Goal: Task Accomplishment & Management: Manage account settings

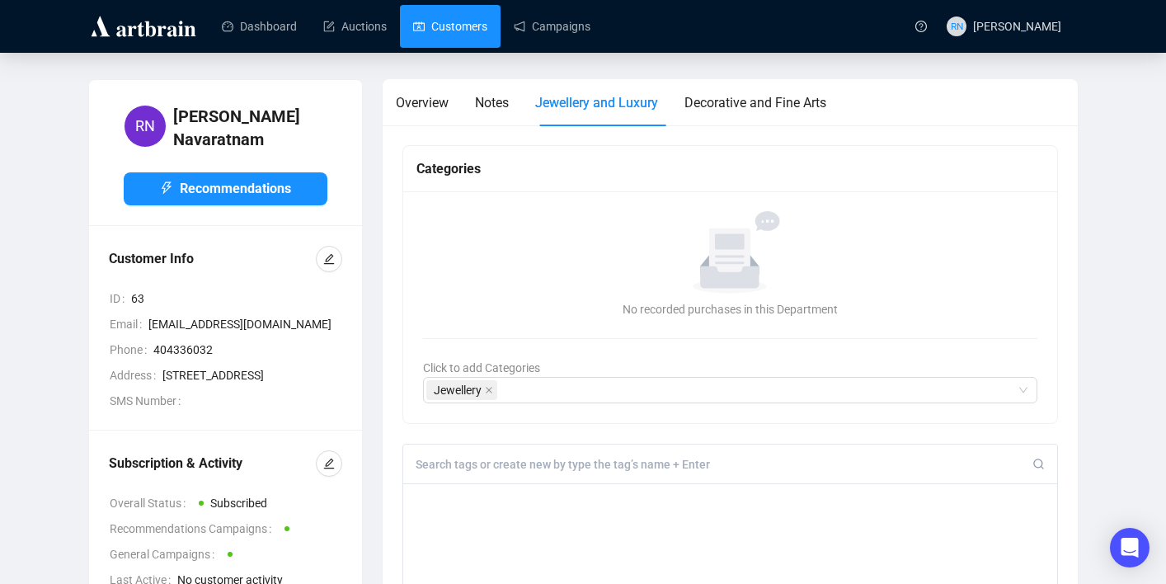
click at [459, 43] on link "Customers" at bounding box center [450, 26] width 74 height 43
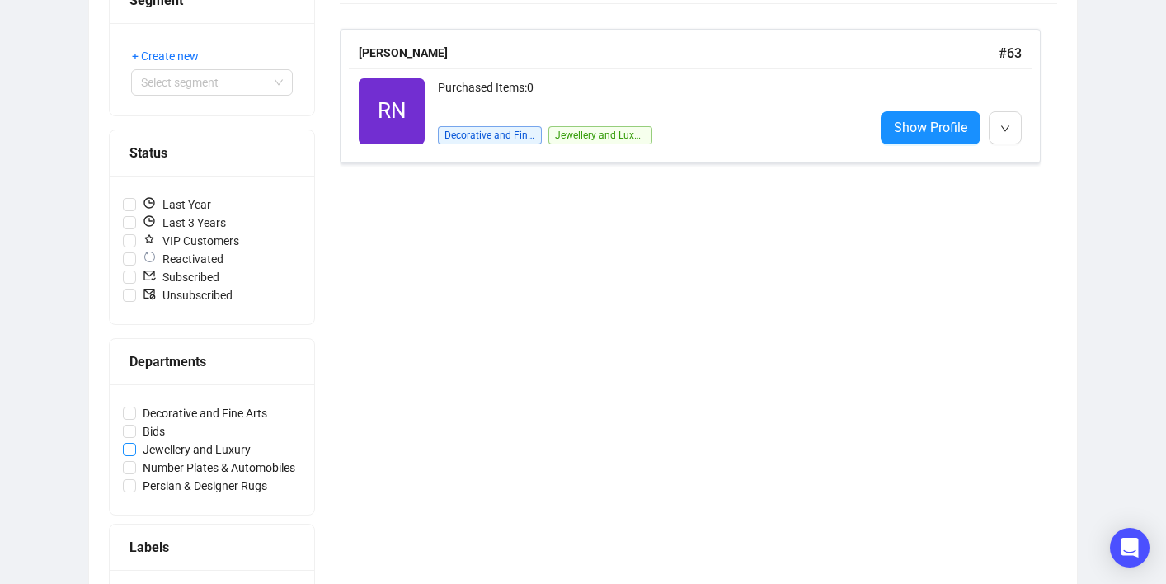
scroll to position [274, 0]
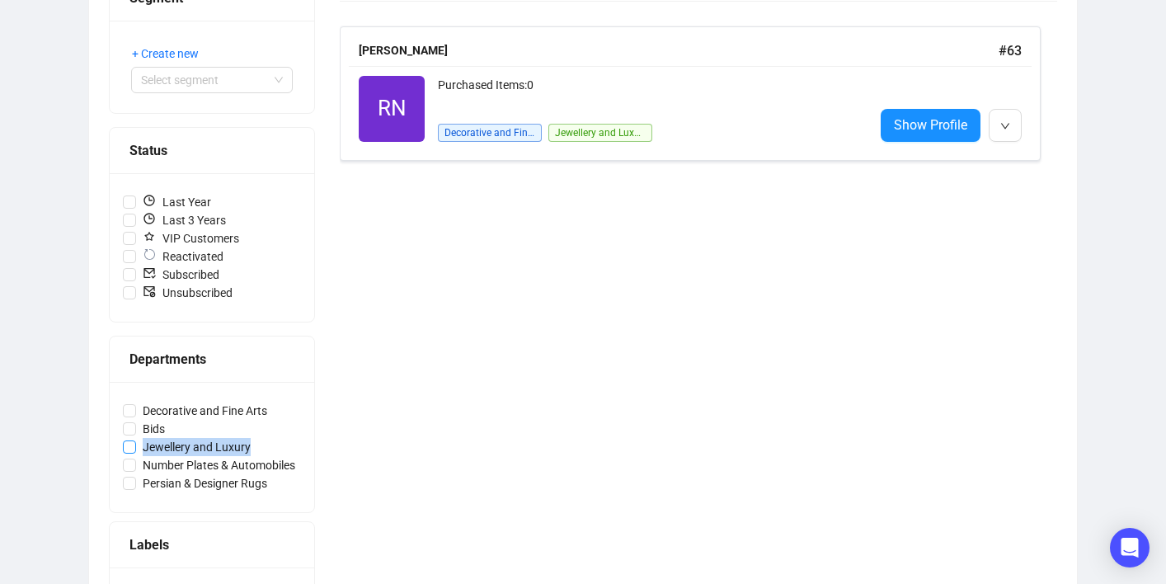
copy span "Jewellery and Luxury"
drag, startPoint x: 300, startPoint y: 447, endPoint x: 143, endPoint y: 448, distance: 157.4
click at [143, 448] on label "Jewellery and Luxury" at bounding box center [212, 447] width 178 height 18
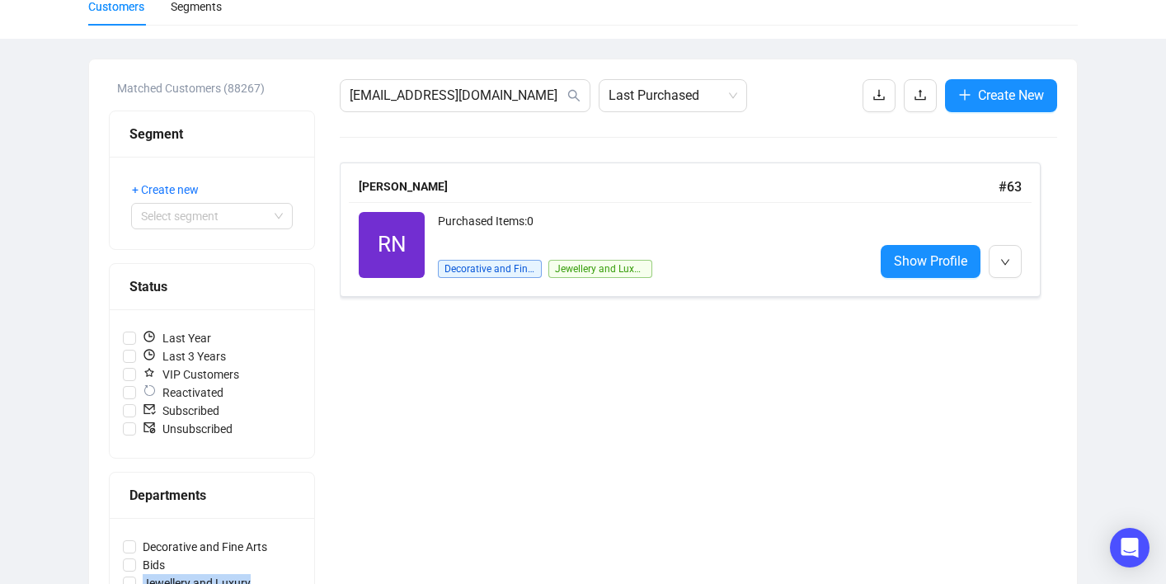
scroll to position [0, 0]
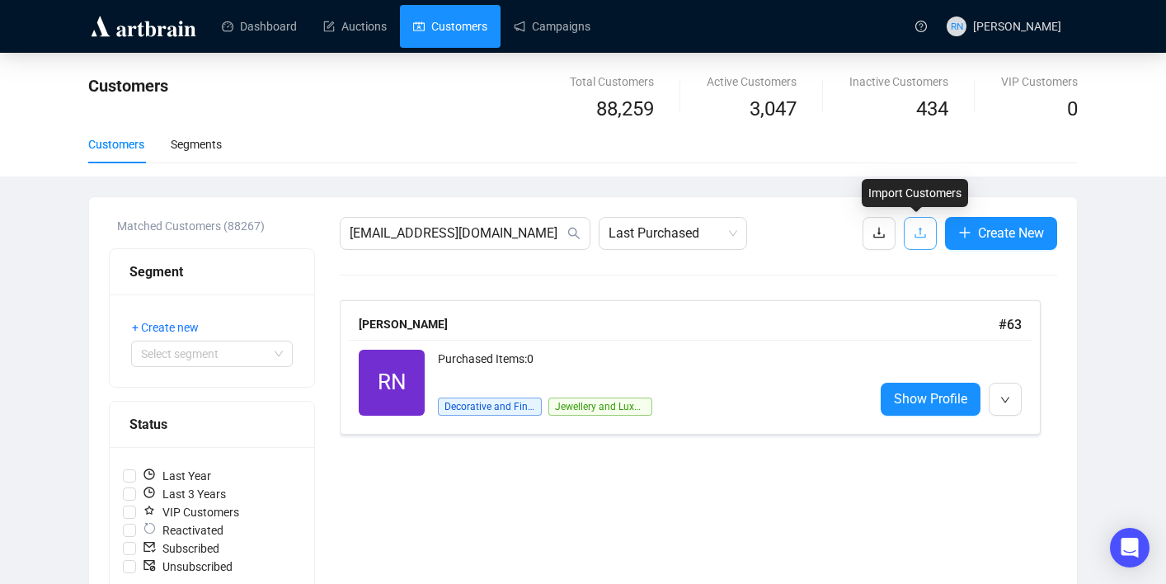
click at [913, 228] on icon "upload" at bounding box center [919, 232] width 13 height 13
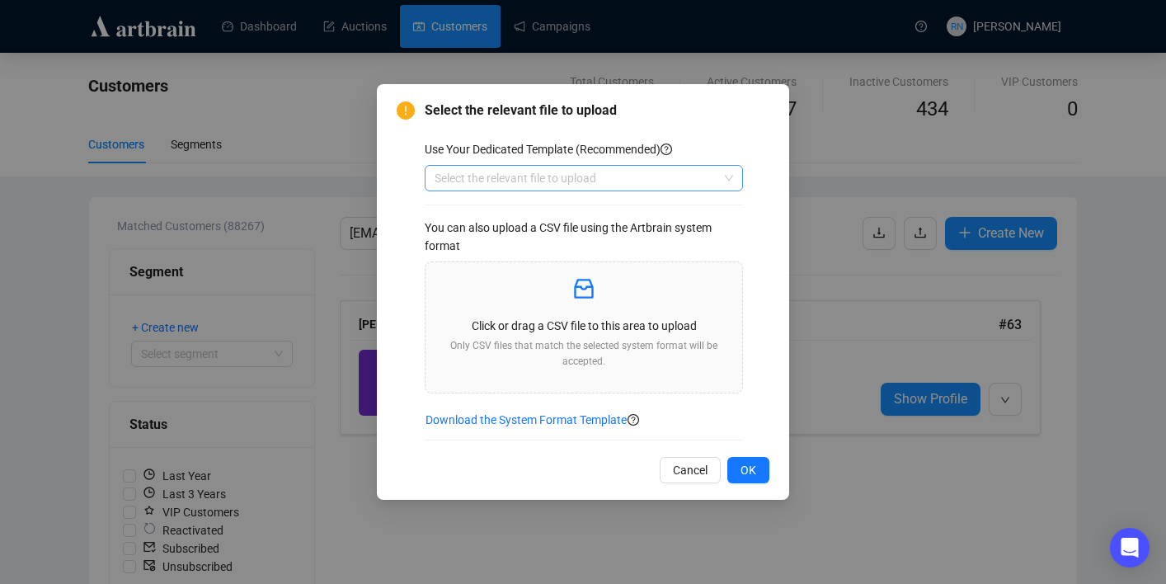
click at [625, 183] on input "search" at bounding box center [576, 178] width 284 height 25
click at [623, 212] on div "Customers" at bounding box center [584, 211] width 292 height 18
click at [617, 295] on p at bounding box center [584, 289] width 290 height 28
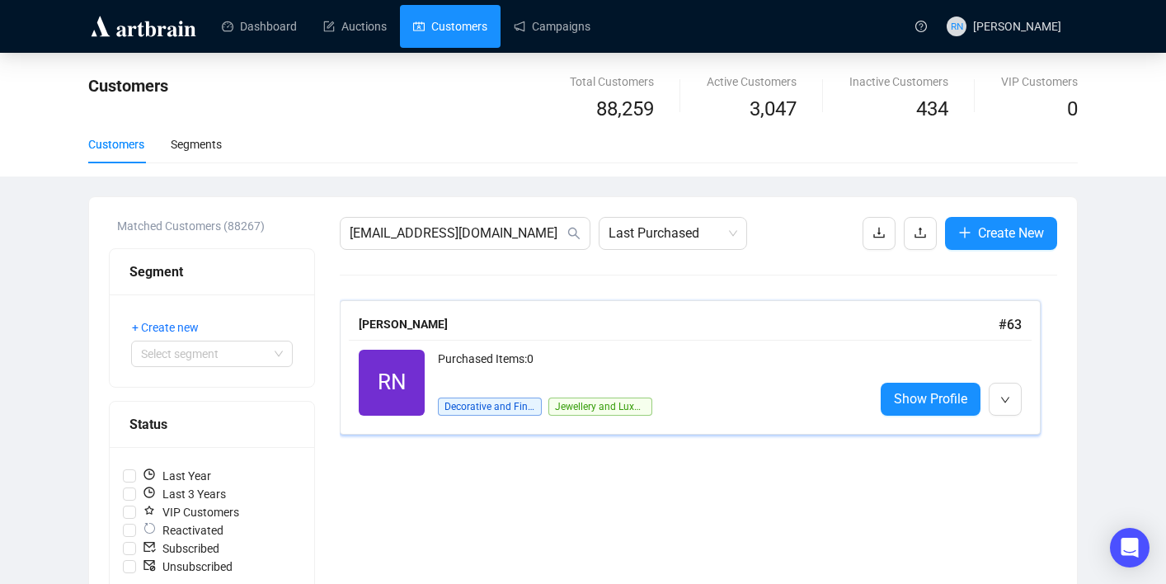
click at [475, 374] on div "Purchased Items: 0" at bounding box center [649, 365] width 423 height 33
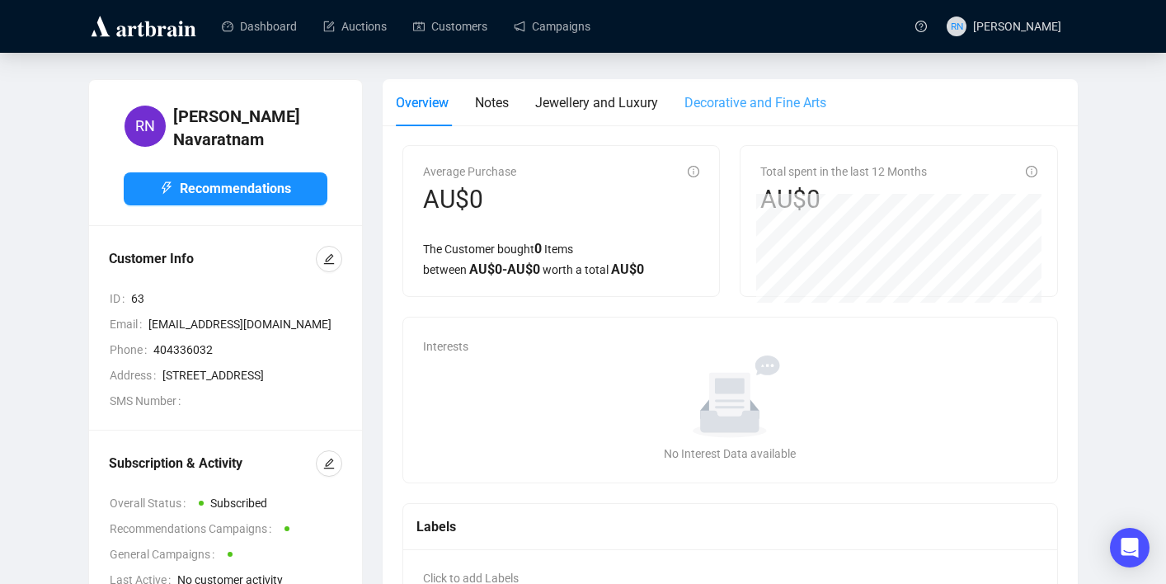
click at [731, 116] on div "Decorative and Fine Arts" at bounding box center [755, 102] width 142 height 47
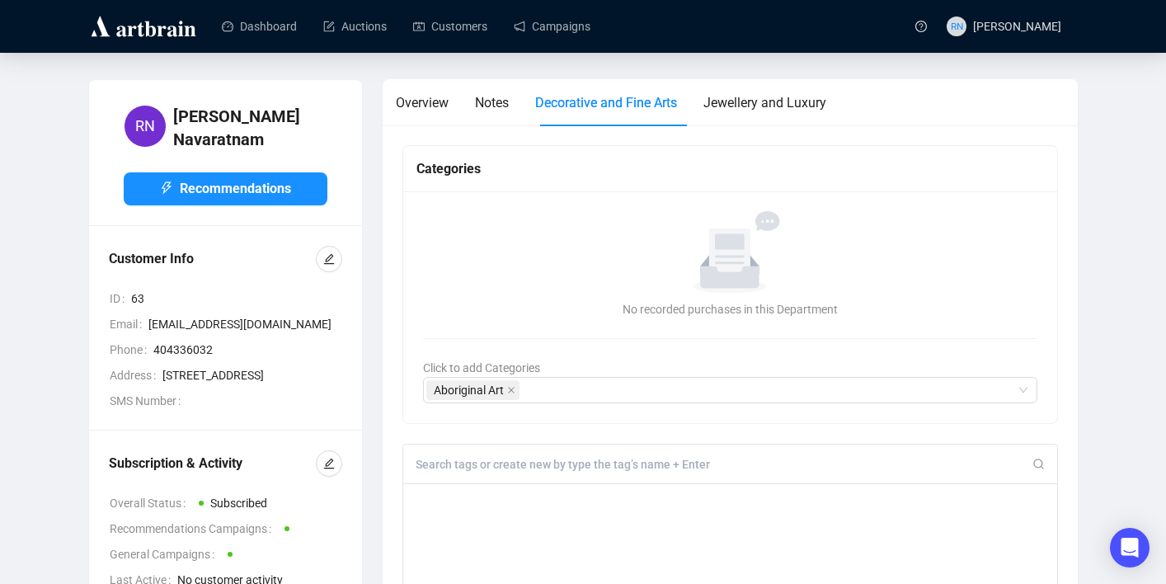
click at [621, 102] on span "Decorative and Fine Arts" at bounding box center [606, 103] width 142 height 16
click at [497, 110] on div "Notes" at bounding box center [492, 102] width 34 height 21
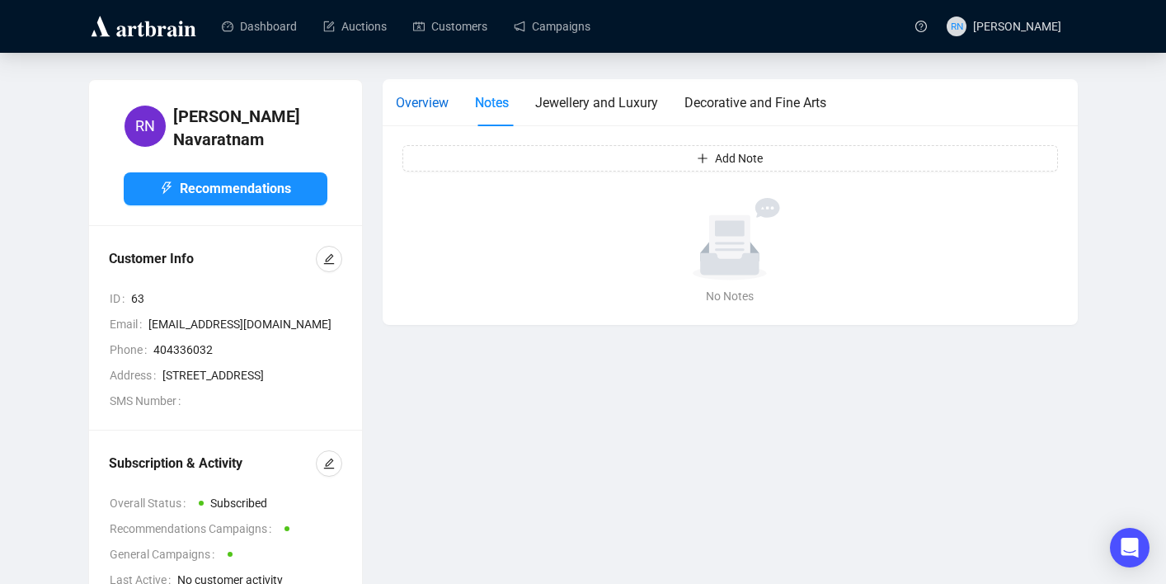
click at [437, 102] on span "Overview" at bounding box center [422, 103] width 53 height 16
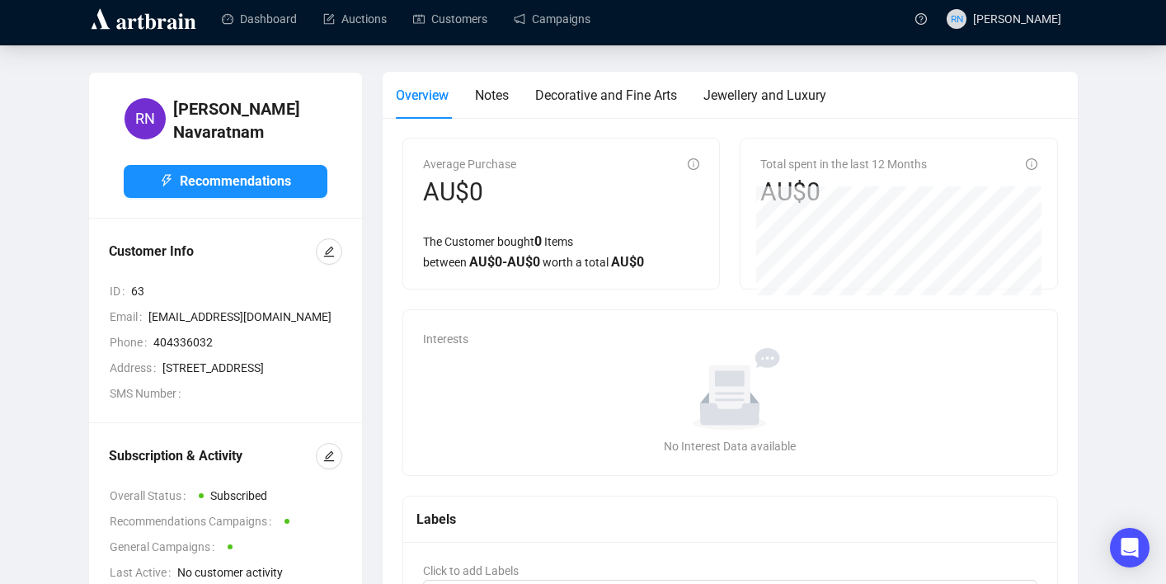
scroll to position [86, 0]
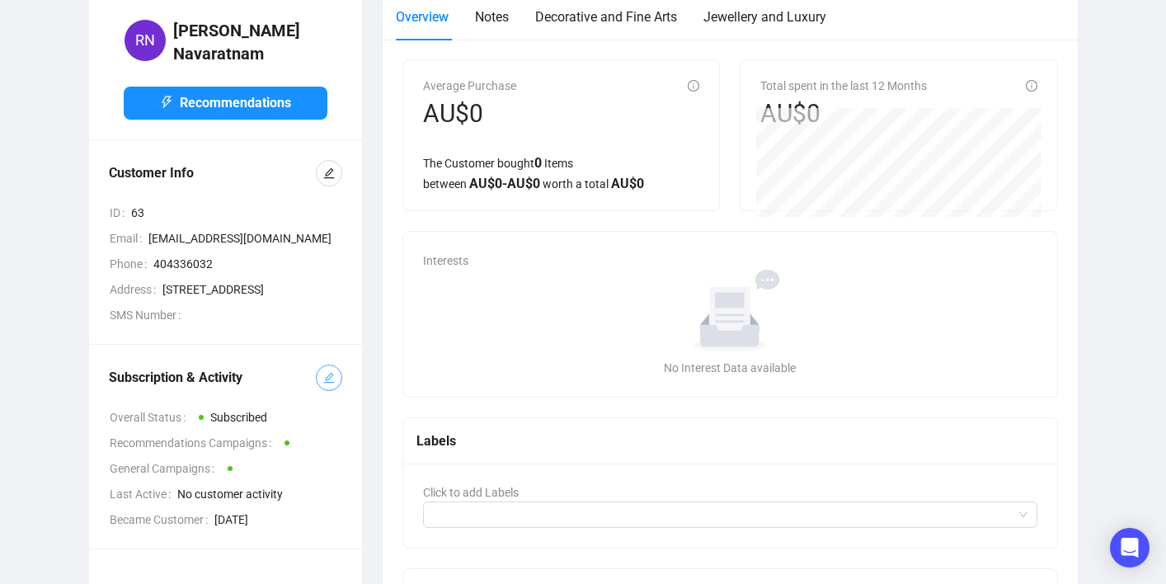
click at [329, 383] on icon "edit" at bounding box center [329, 378] width 12 height 12
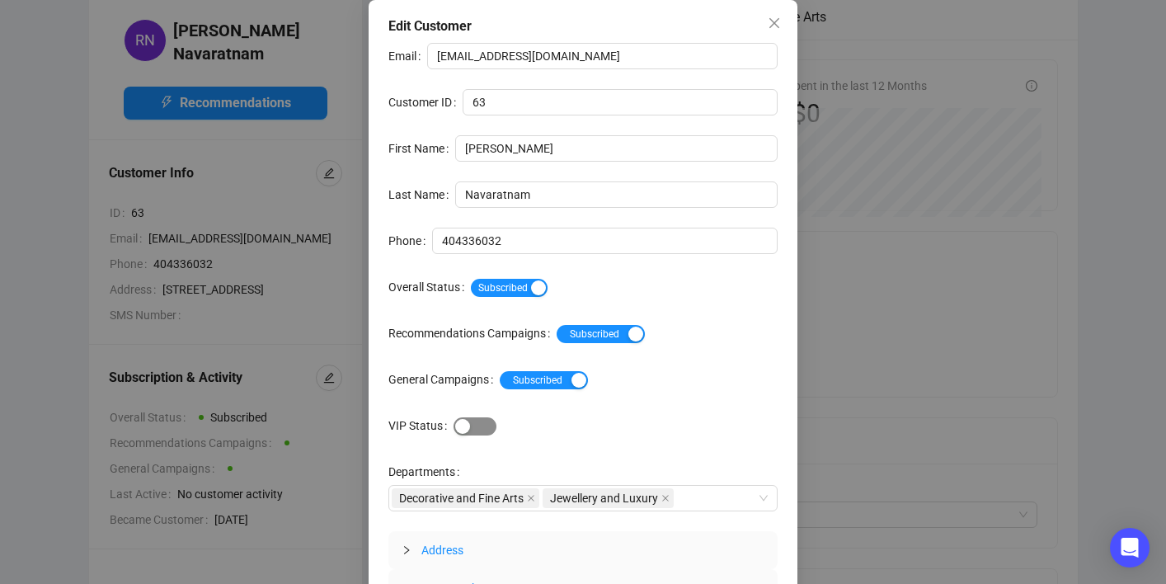
click at [485, 426] on span "VIP" at bounding box center [474, 426] width 43 height 18
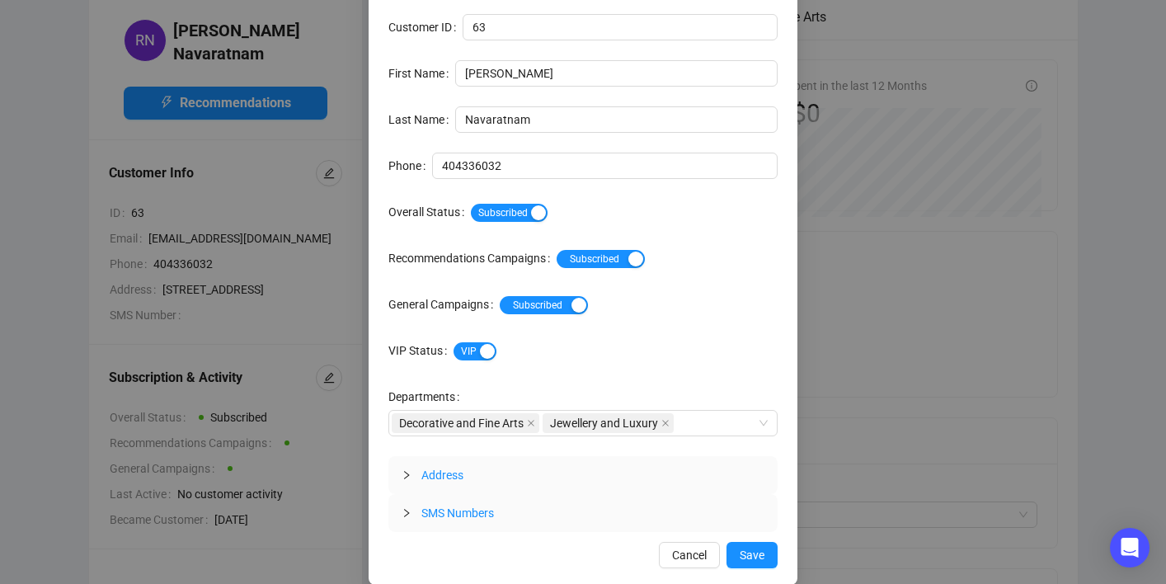
scroll to position [76, 0]
click at [753, 547] on span "Save" at bounding box center [751, 554] width 25 height 18
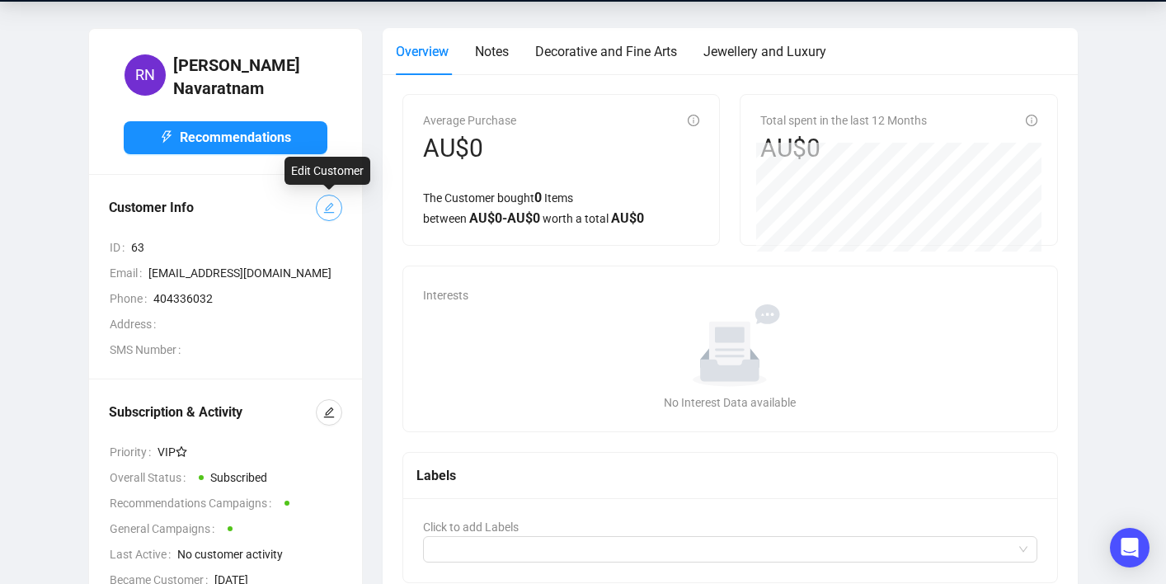
scroll to position [44, 0]
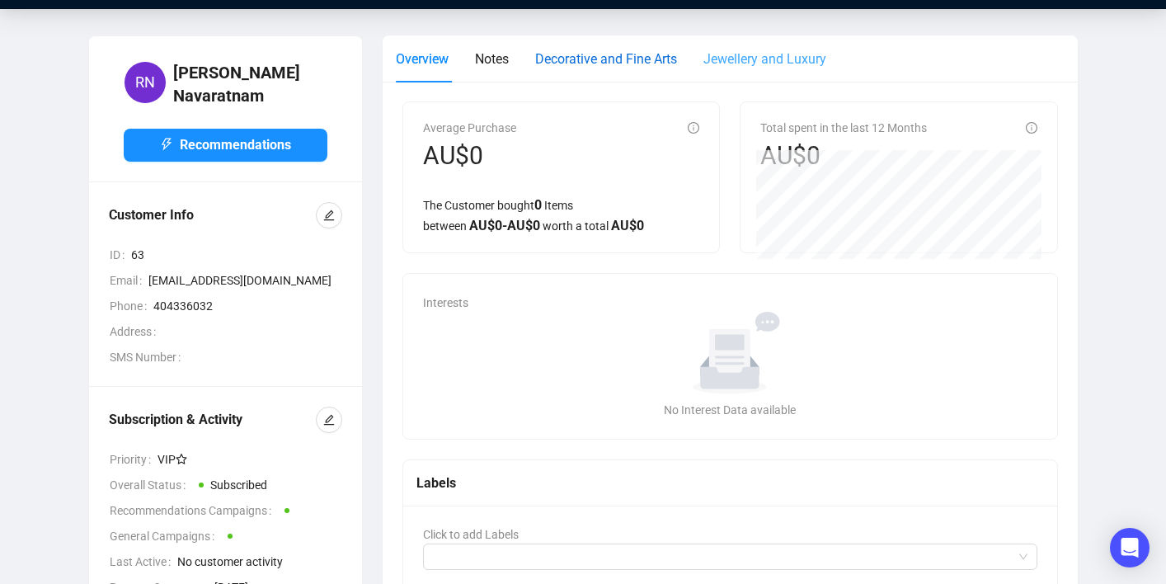
click at [600, 66] on span "Decorative and Fine Arts" at bounding box center [606, 59] width 142 height 16
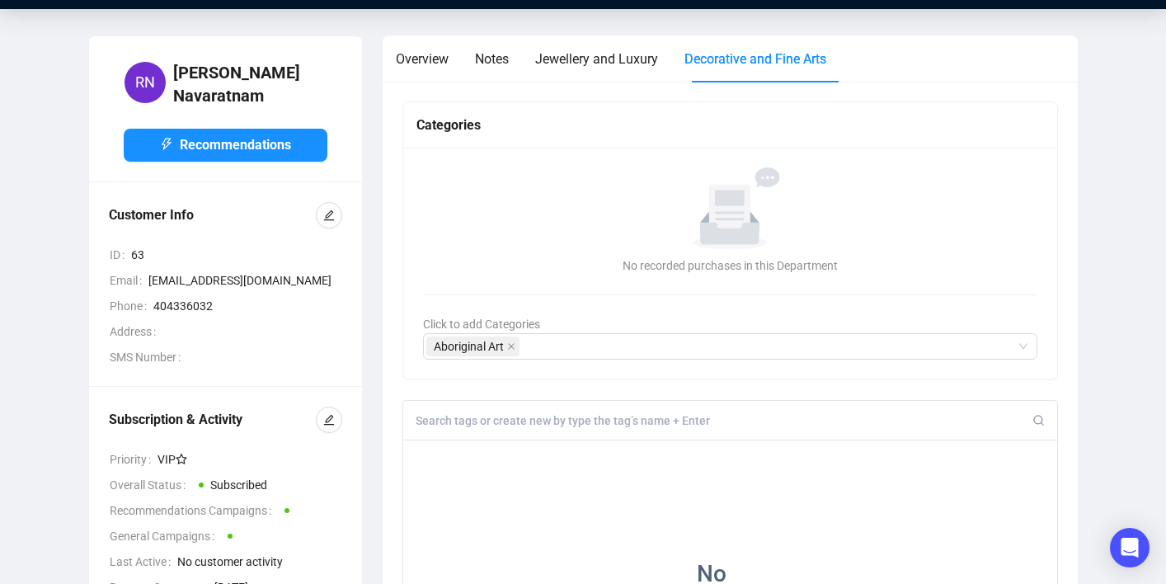
scroll to position [0, 0]
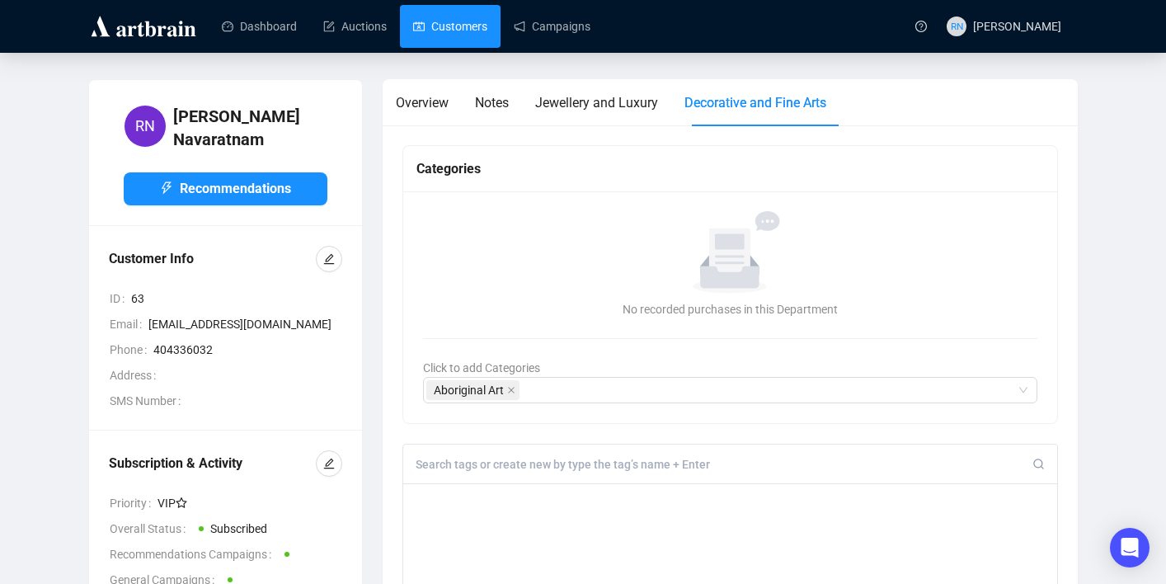
click at [469, 33] on link "Customers" at bounding box center [450, 26] width 74 height 43
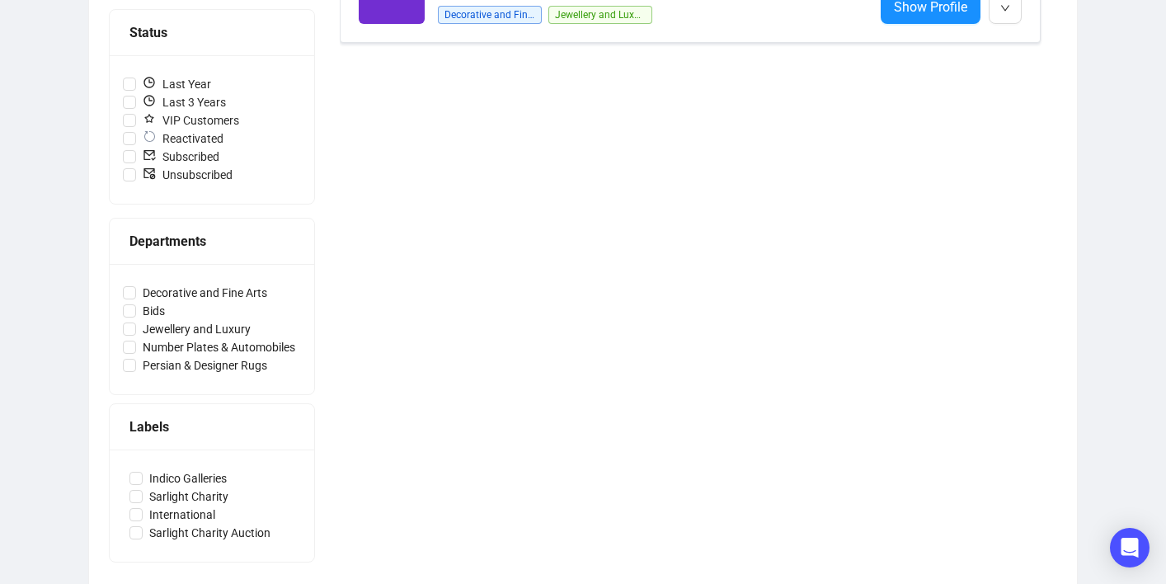
scroll to position [396, 0]
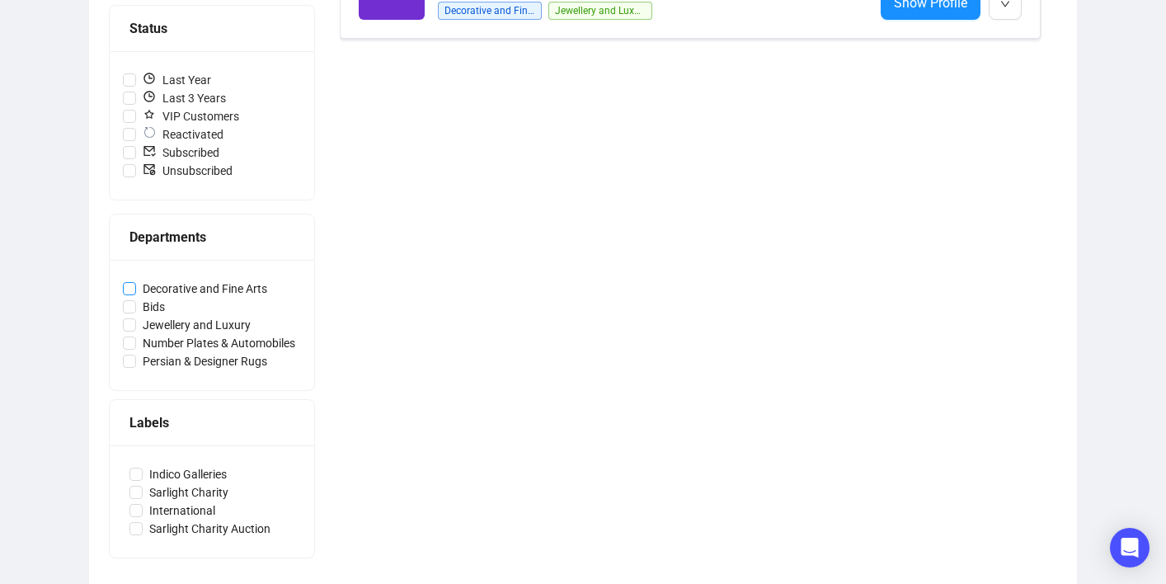
drag, startPoint x: 306, startPoint y: 284, endPoint x: 142, endPoint y: 289, distance: 164.1
click at [142, 289] on div "Decorative and Fine Arts Bids Jewellery and Luxury Number Plates & Automobiles …" at bounding box center [212, 325] width 204 height 130
copy span
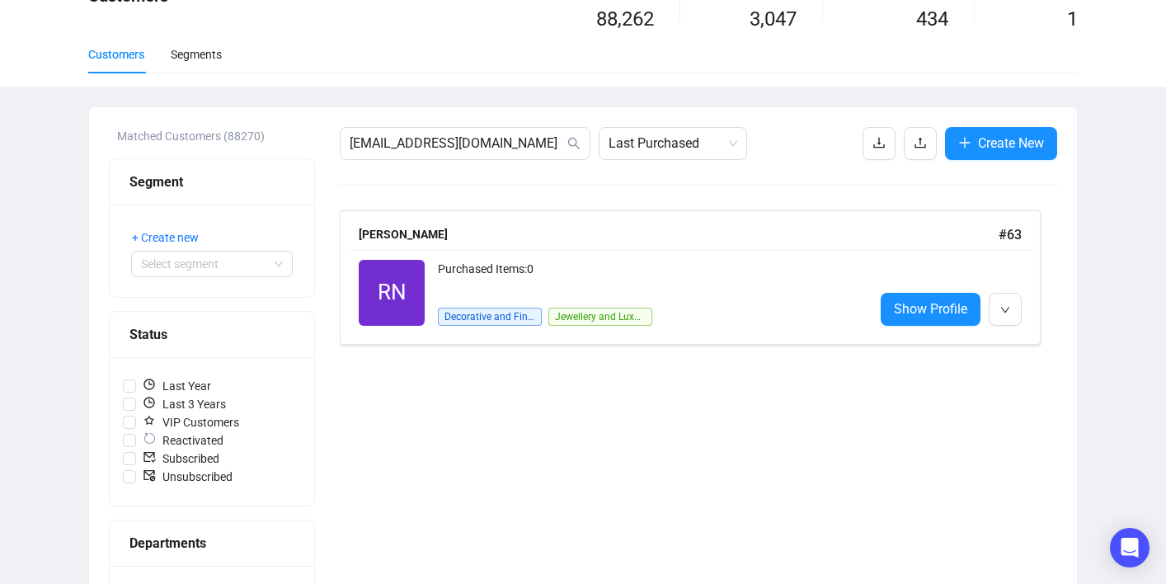
scroll to position [0, 0]
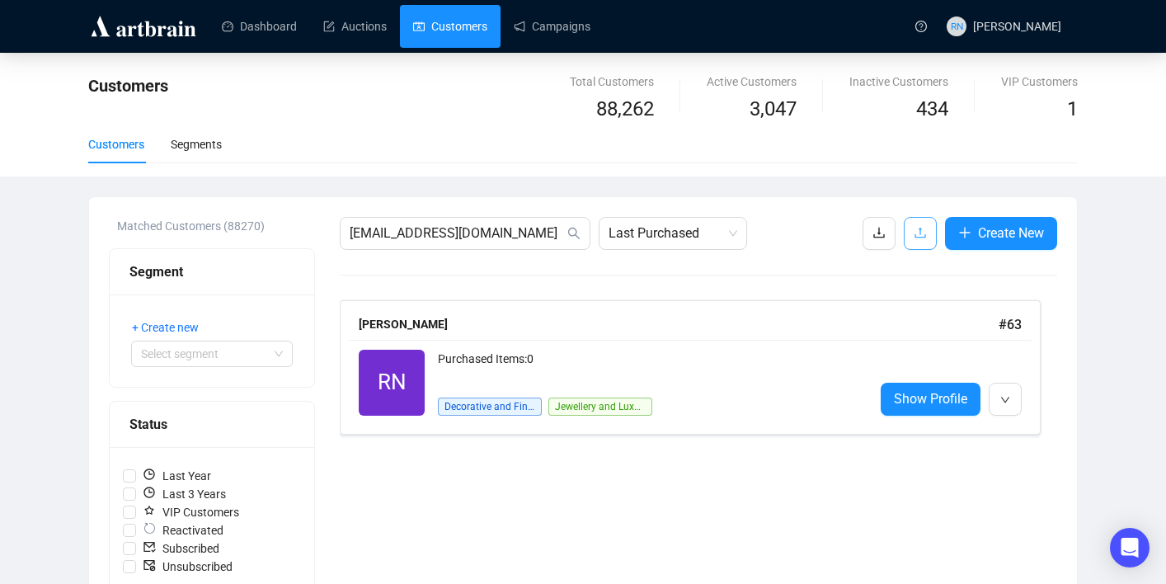
click at [913, 240] on span "button" at bounding box center [919, 233] width 13 height 21
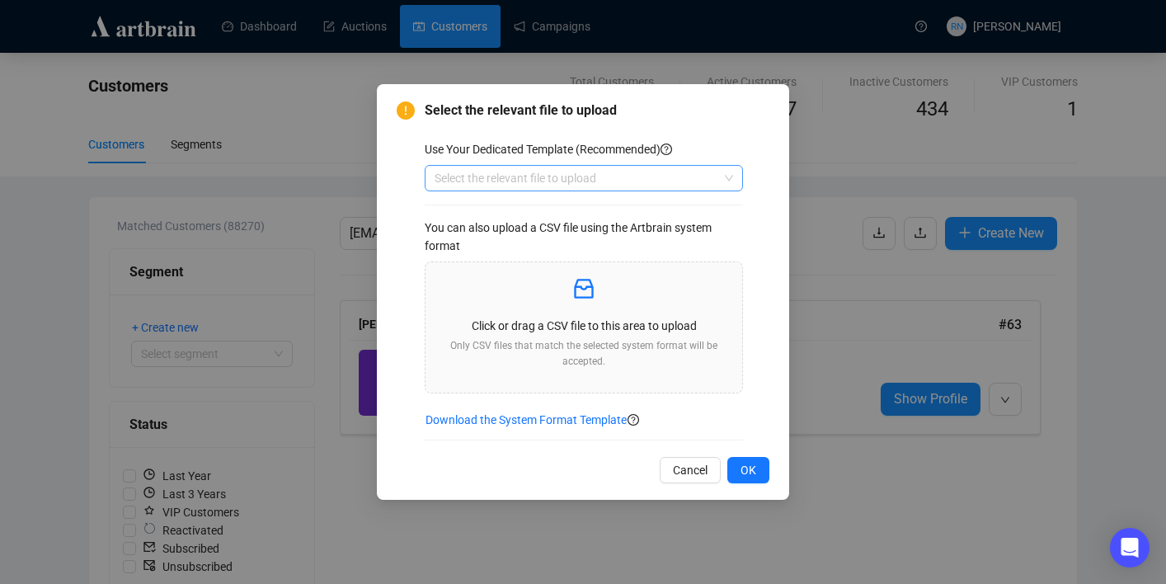
click at [525, 186] on input "search" at bounding box center [576, 178] width 284 height 25
click at [539, 221] on div "Customers" at bounding box center [584, 211] width 312 height 26
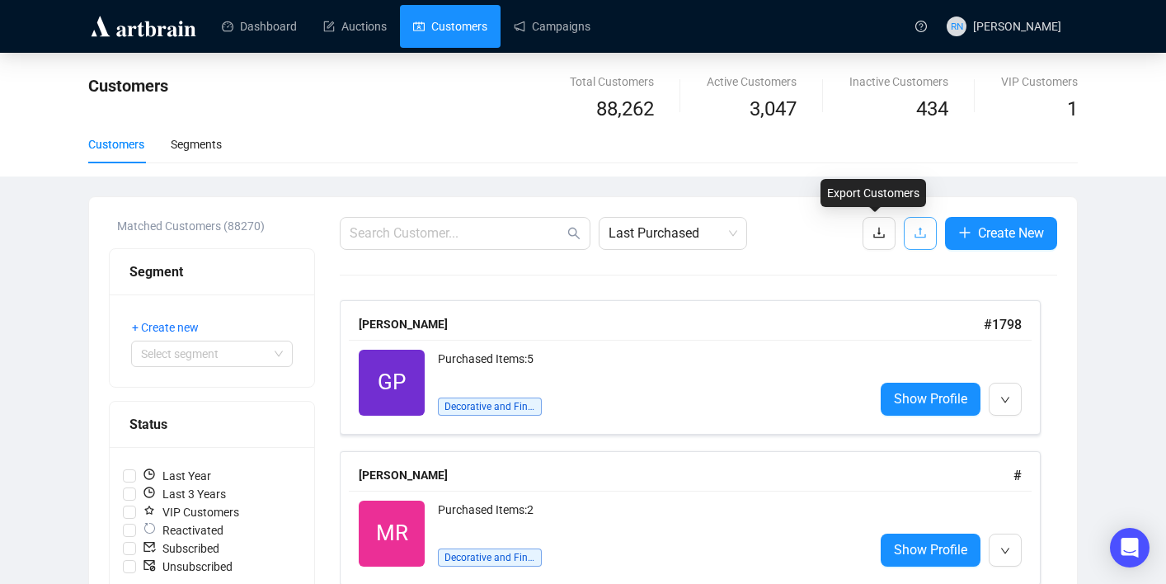
click at [920, 233] on icon "upload" at bounding box center [919, 232] width 13 height 13
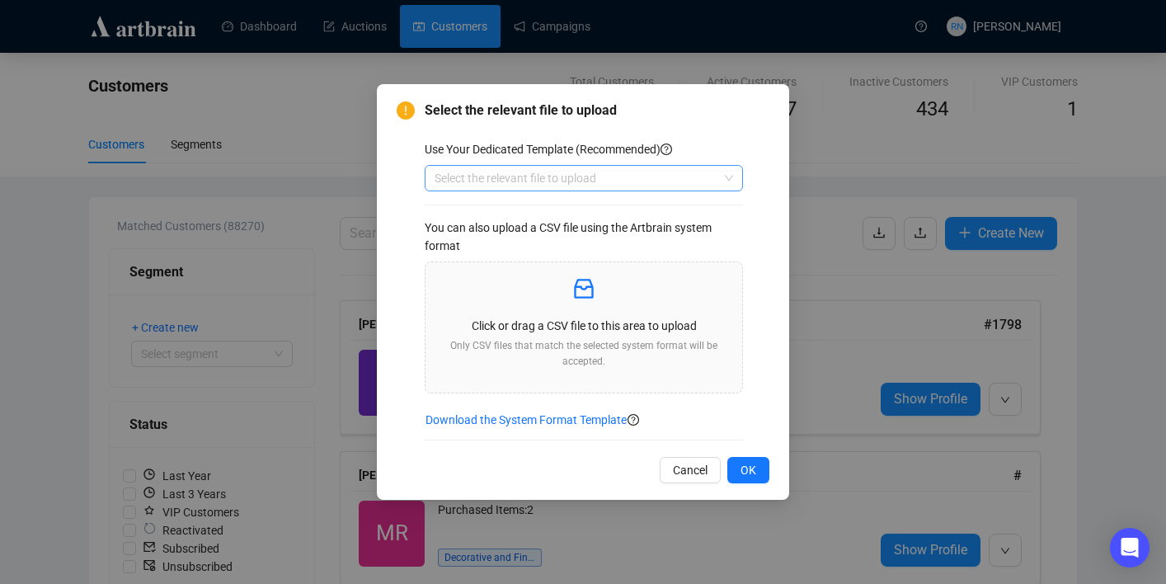
click at [640, 165] on div "Select the relevant file to upload" at bounding box center [584, 178] width 318 height 26
click at [633, 204] on div "Customers" at bounding box center [584, 211] width 292 height 18
click at [551, 342] on p "Only CSV files that match the selected system format will be accepted." at bounding box center [584, 353] width 290 height 31
